Goal: Information Seeking & Learning: Learn about a topic

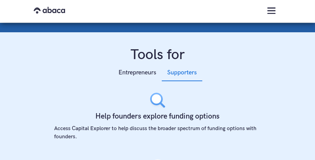
scroll to position [207, 0]
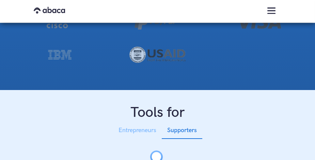
click at [139, 128] on div "Entrepreneurs" at bounding box center [137, 131] width 38 height 10
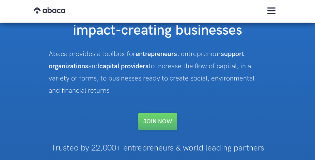
scroll to position [0, 0]
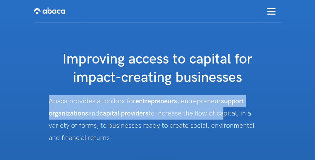
drag, startPoint x: 49, startPoint y: 102, endPoint x: 227, endPoint y: 113, distance: 178.3
click at [227, 113] on div "Abaca provides a toolbox for entrepreneurs , entrepreneur support organizations…" at bounding box center [158, 119] width 218 height 49
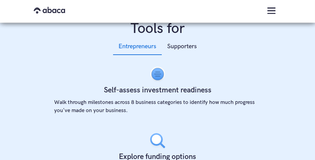
scroll to position [294, 0]
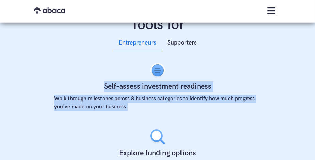
drag, startPoint x: 100, startPoint y: 86, endPoint x: 158, endPoint y: 107, distance: 61.2
click at [158, 107] on div "Self-assess investment readiness Walk through milestones across 8 business cate…" at bounding box center [157, 95] width 220 height 67
copy div "Self-assess investment readiness Walk through milestones across 8 business cate…"
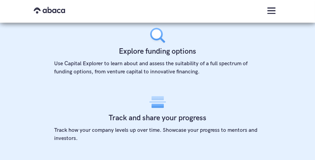
scroll to position [396, 0]
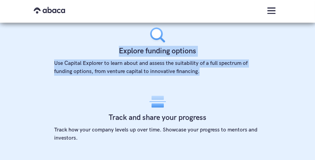
drag, startPoint x: 119, startPoint y: 51, endPoint x: 199, endPoint y: 73, distance: 83.2
click at [199, 73] on div "Explore funding options Use Capital Explorer to learn about and assess the suit…" at bounding box center [157, 60] width 220 height 67
copy div "Explore funding options Use Capital Explorer to learn about and assess the suit…"
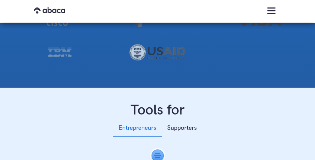
scroll to position [210, 0]
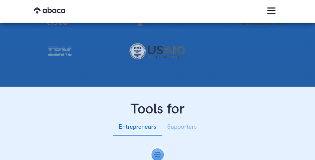
click at [178, 128] on div "Supporters" at bounding box center [182, 127] width 30 height 10
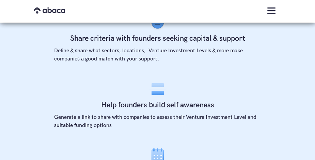
scroll to position [346, 0]
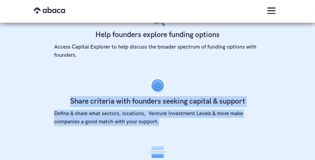
drag, startPoint x: 69, startPoint y: 99, endPoint x: 173, endPoint y: 133, distance: 108.9
click at [173, 133] on div "Share criteria with founders seeking capital & support Define & share what sect…" at bounding box center [157, 110] width 220 height 67
copy div "Share criteria with founders seeking capital & support Define & share what sect…"
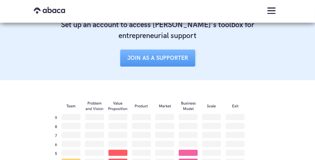
scroll to position [626, 0]
